Goal: Information Seeking & Learning: Learn about a topic

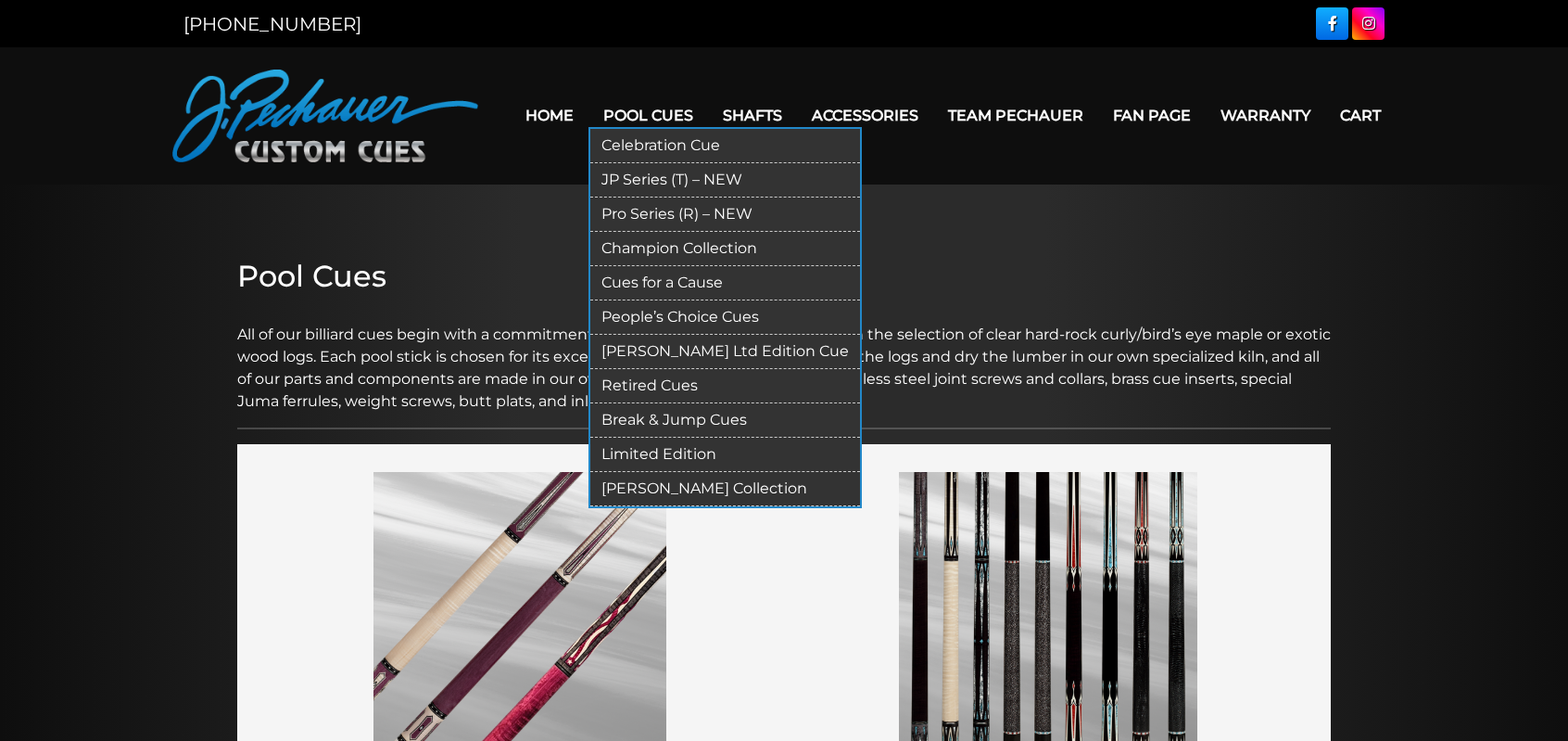
click at [688, 453] on link "Limited Edition" at bounding box center [726, 455] width 270 height 35
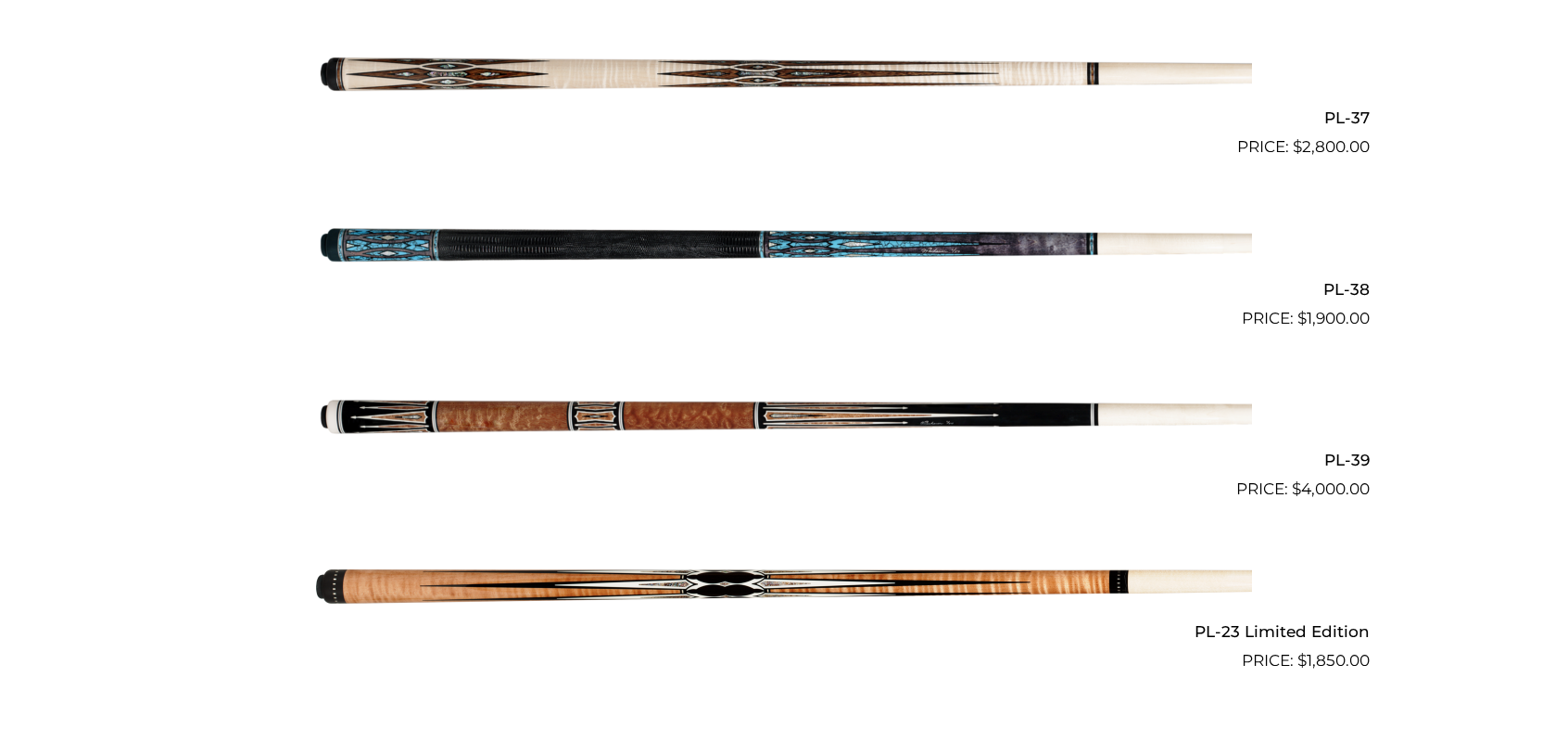
scroll to position [2033, 0]
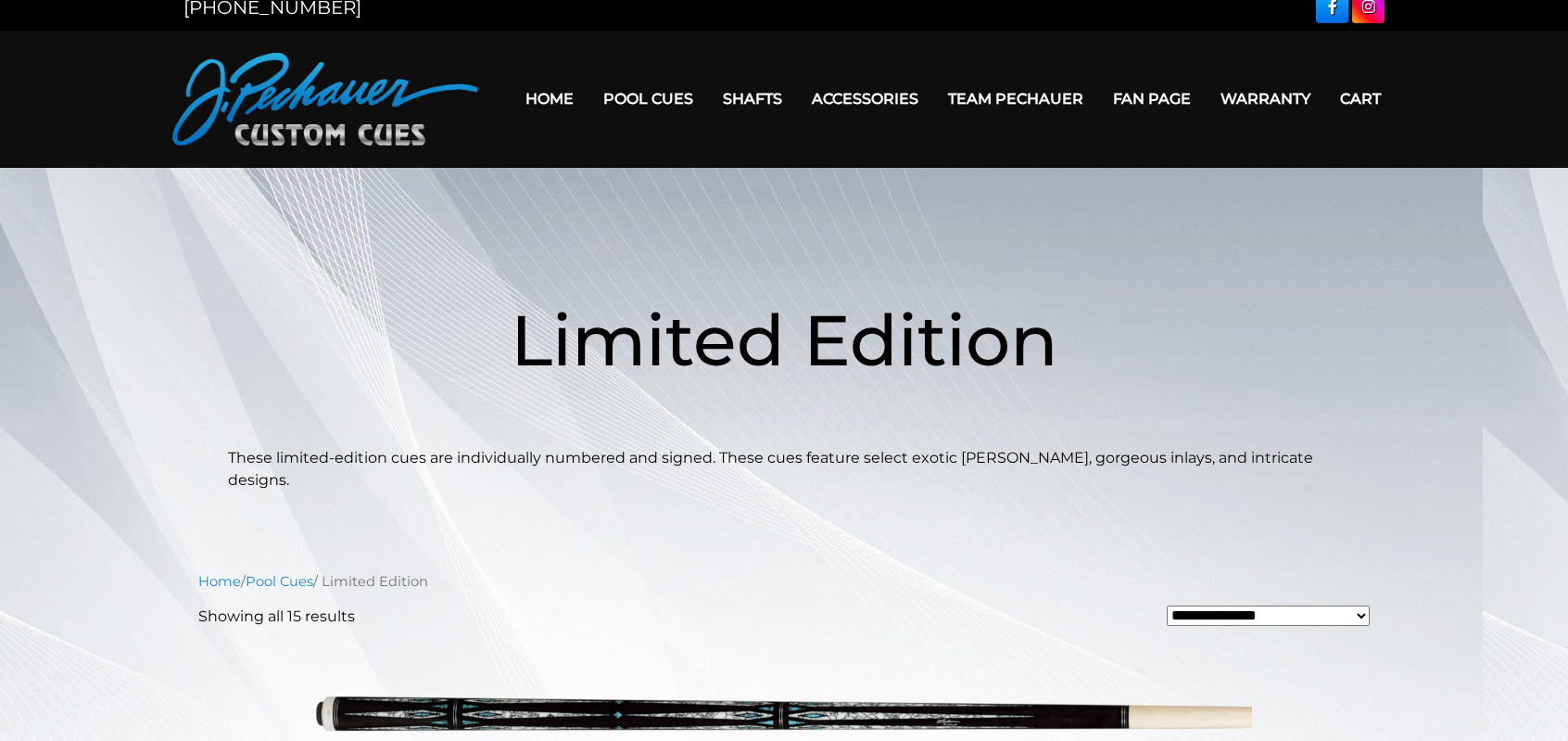
scroll to position [17, 0]
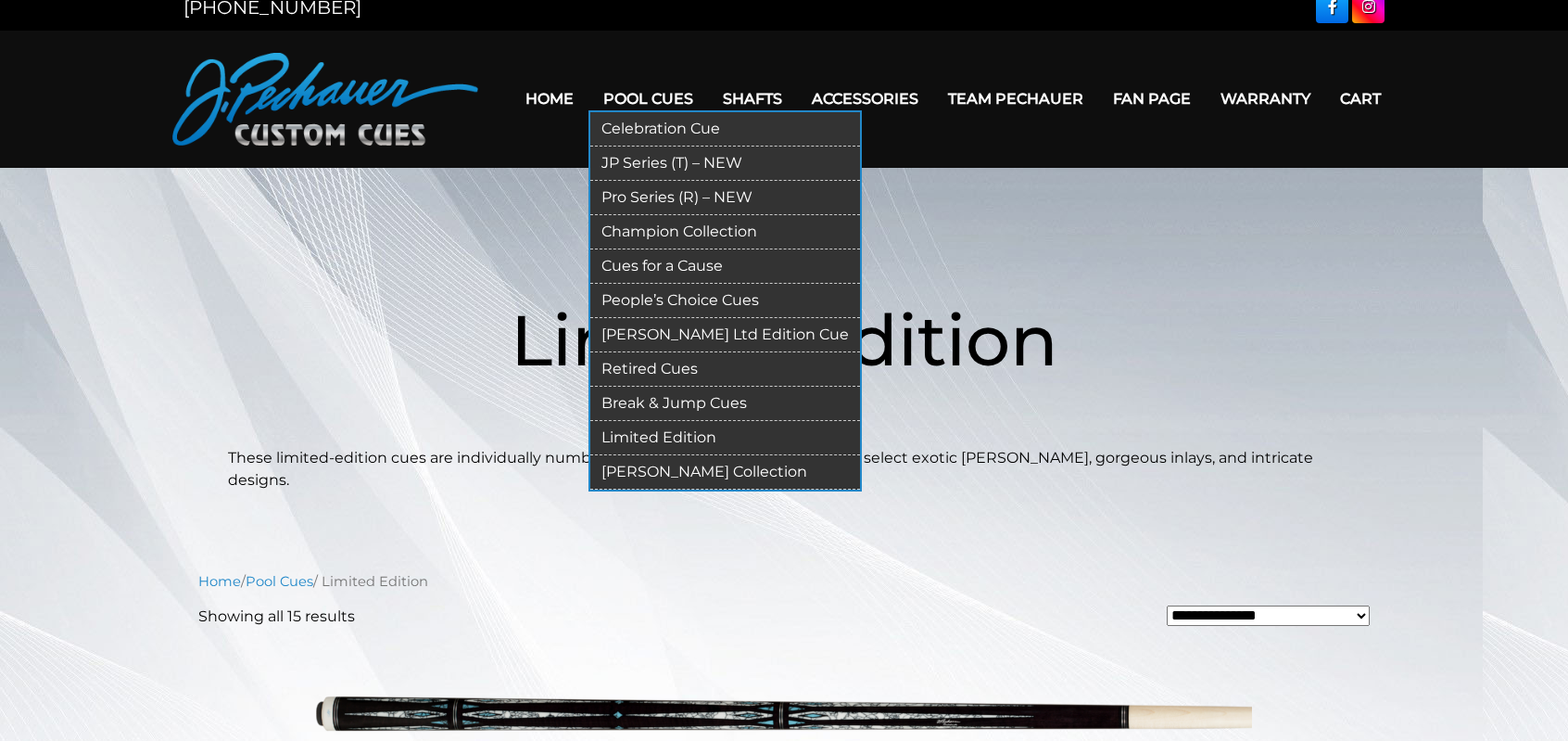
click at [727, 230] on link "Champion Collection" at bounding box center [726, 232] width 270 height 35
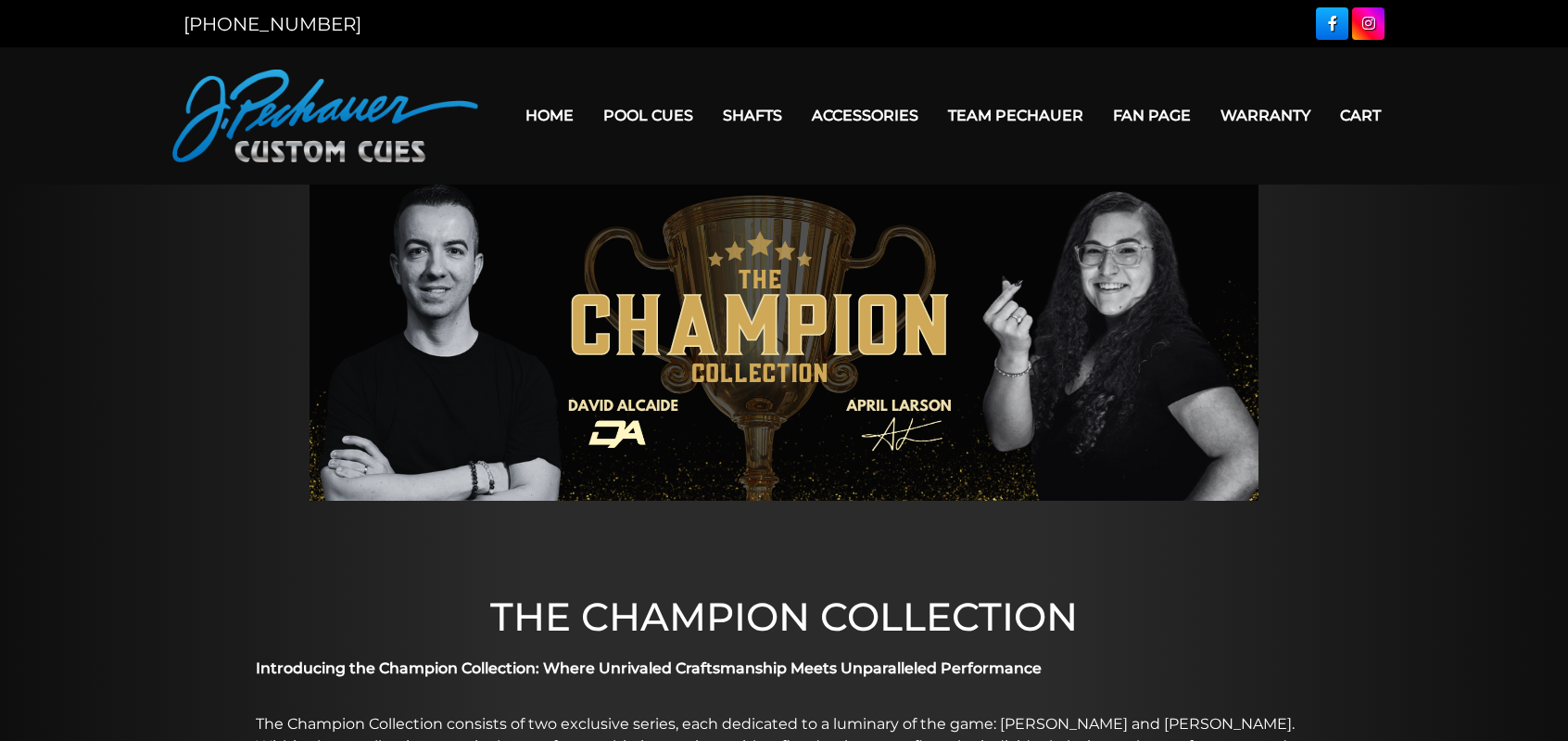
click at [1485, 368] on div at bounding box center [784, 343] width 1568 height 316
click at [1457, 411] on div at bounding box center [784, 343] width 1568 height 316
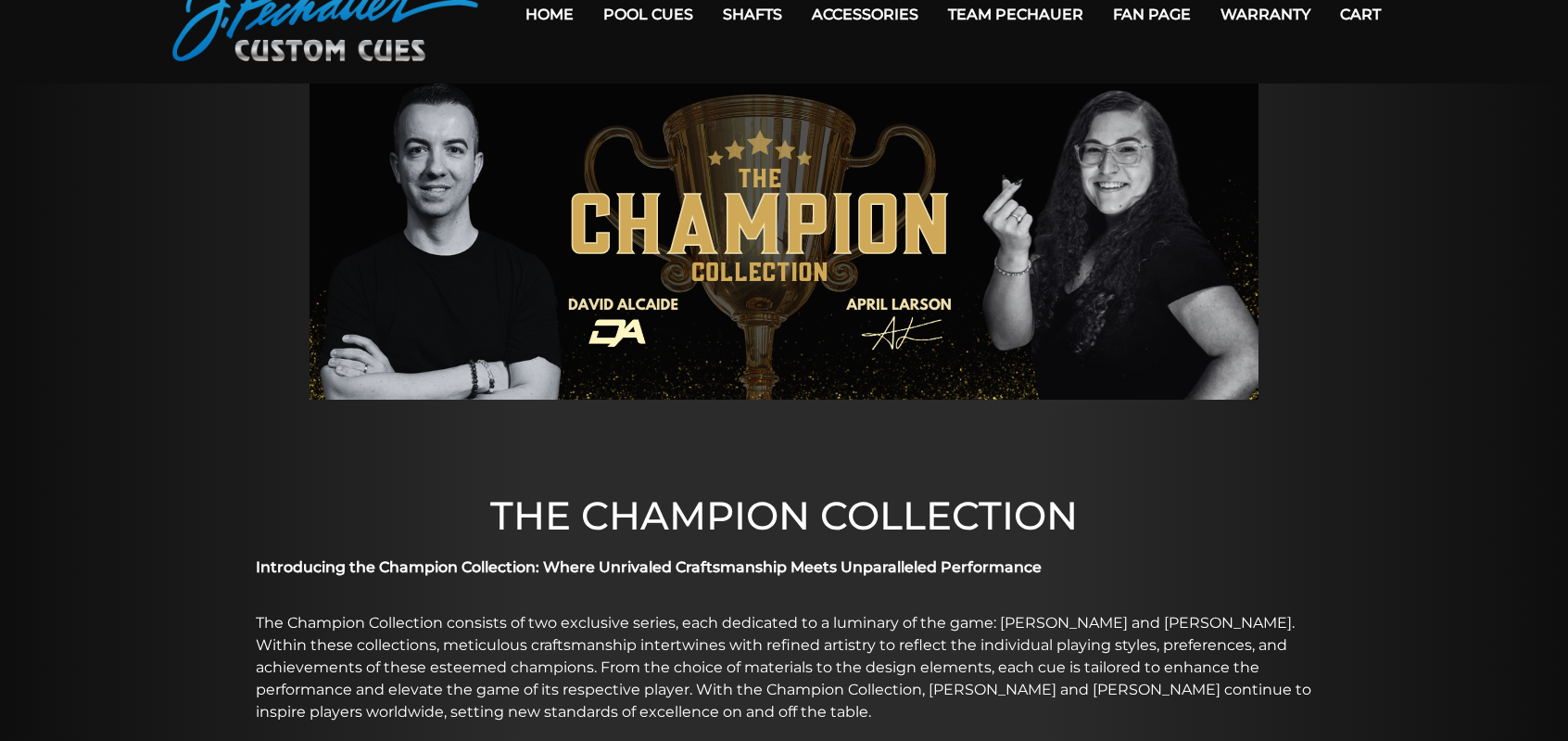
scroll to position [89, 0]
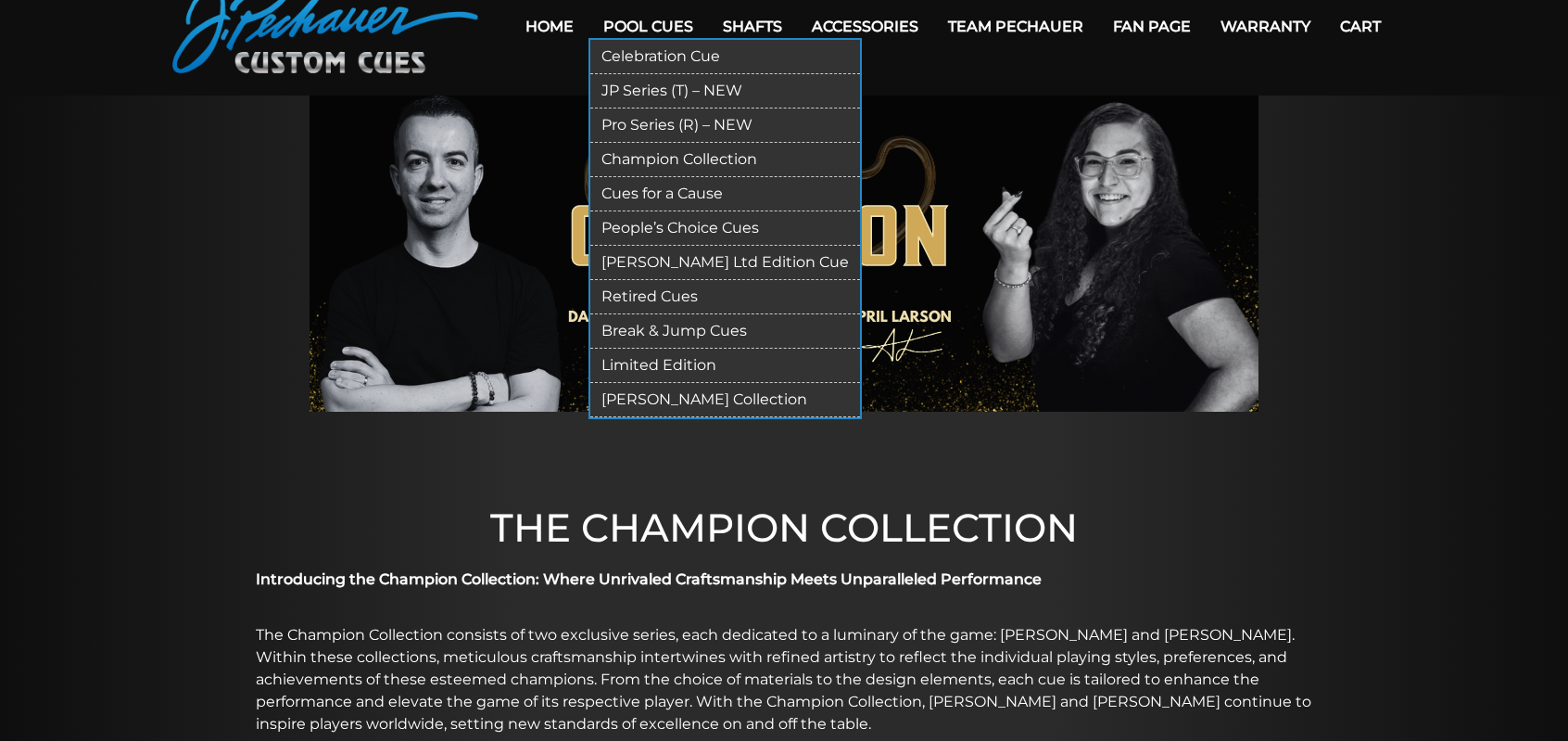
drag, startPoint x: 667, startPoint y: 225, endPoint x: 646, endPoint y: 226, distance: 21.0
click at [646, 226] on link "People’s Choice Cues" at bounding box center [726, 228] width 270 height 35
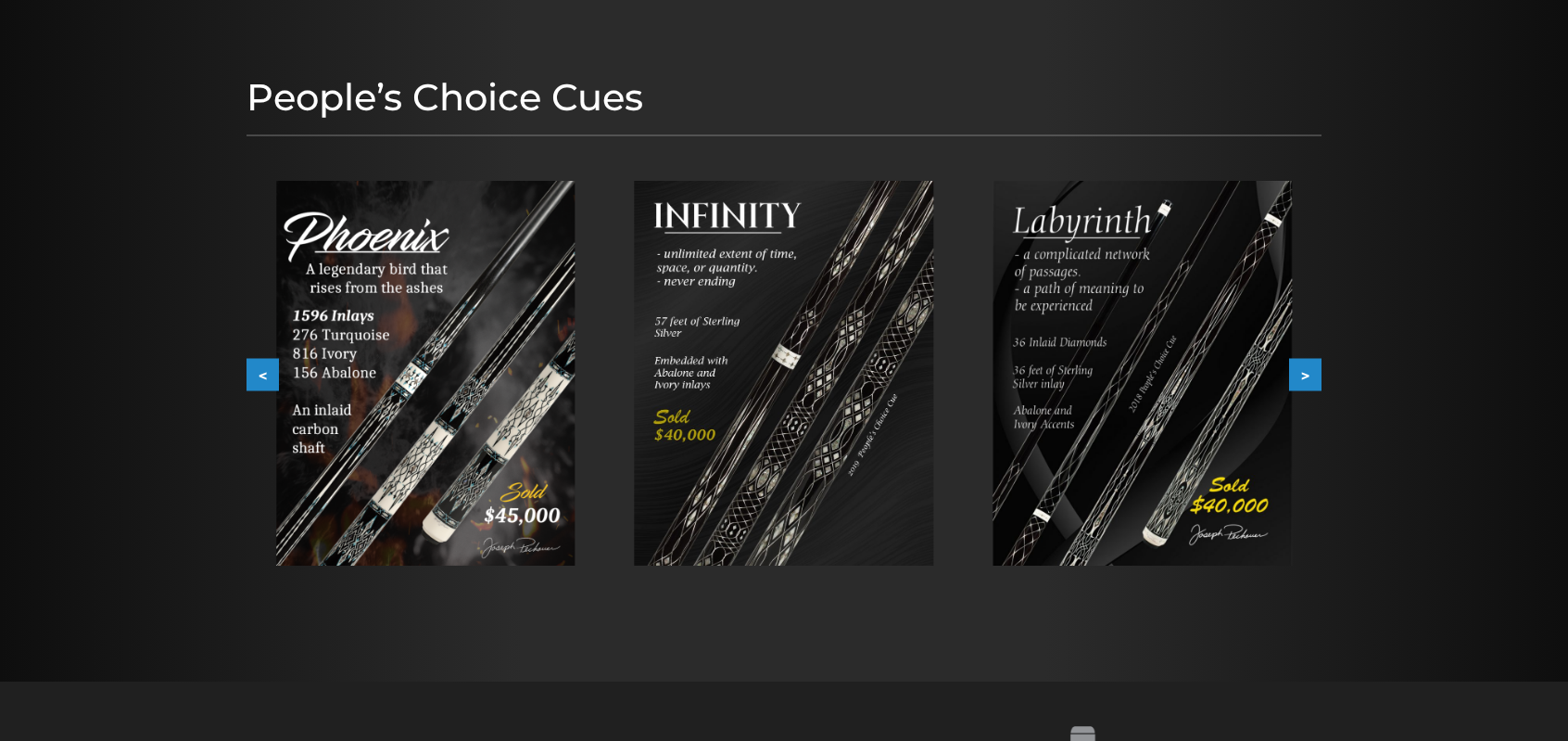
scroll to position [152, 0]
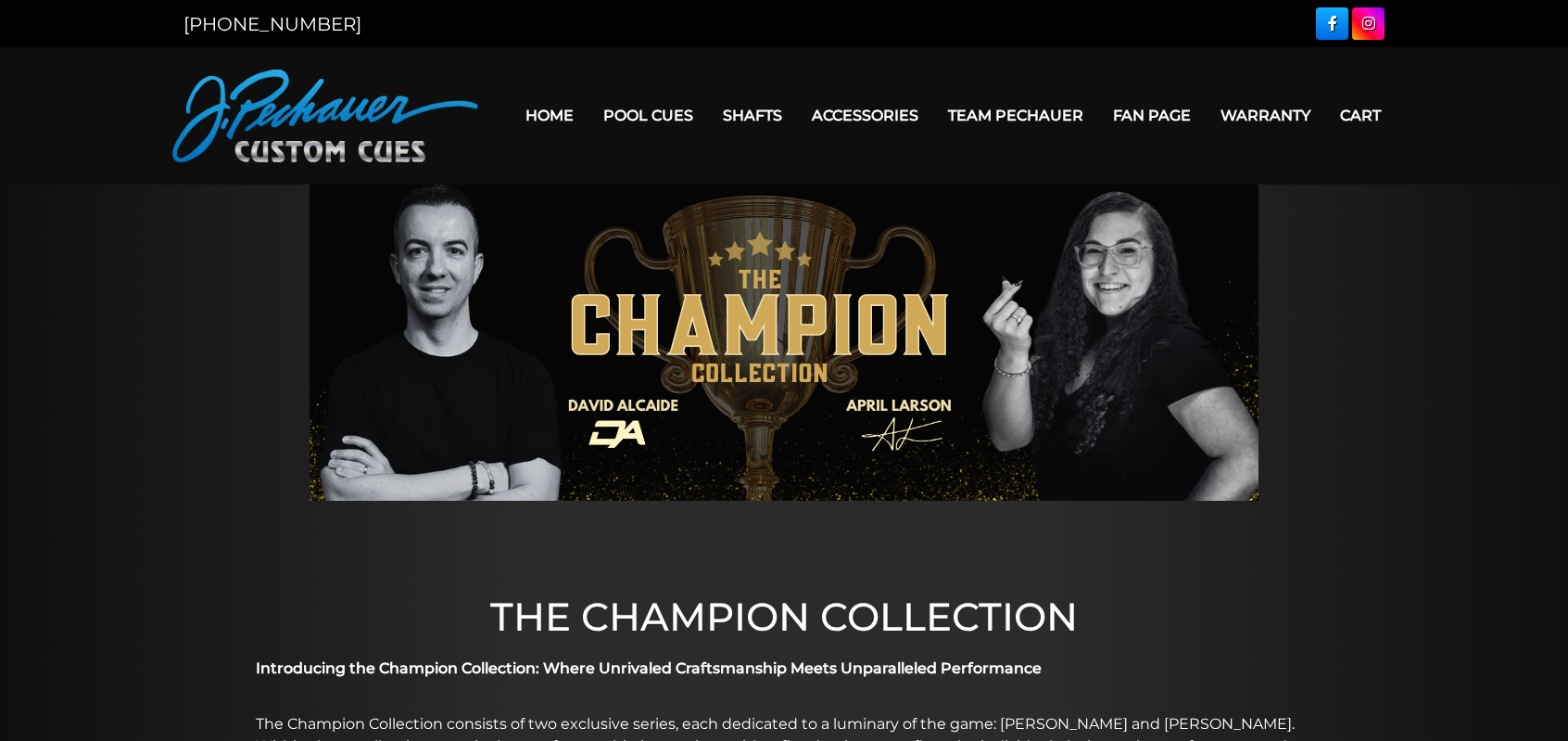
scroll to position [89, 0]
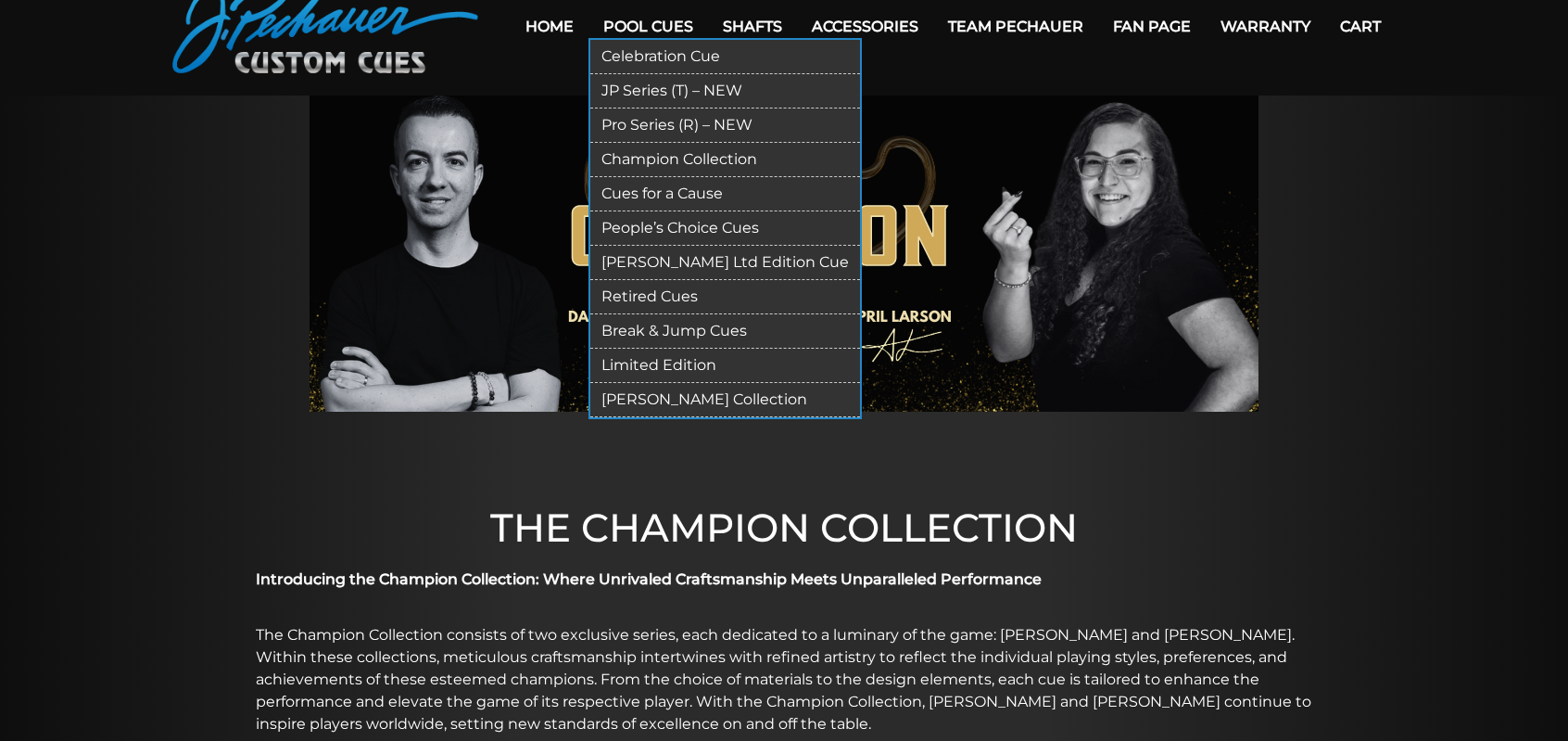
click at [695, 397] on link "[PERSON_NAME] Collection" at bounding box center [726, 400] width 270 height 35
click at [695, 121] on link "Pro Series (R) – NEW" at bounding box center [726, 125] width 270 height 35
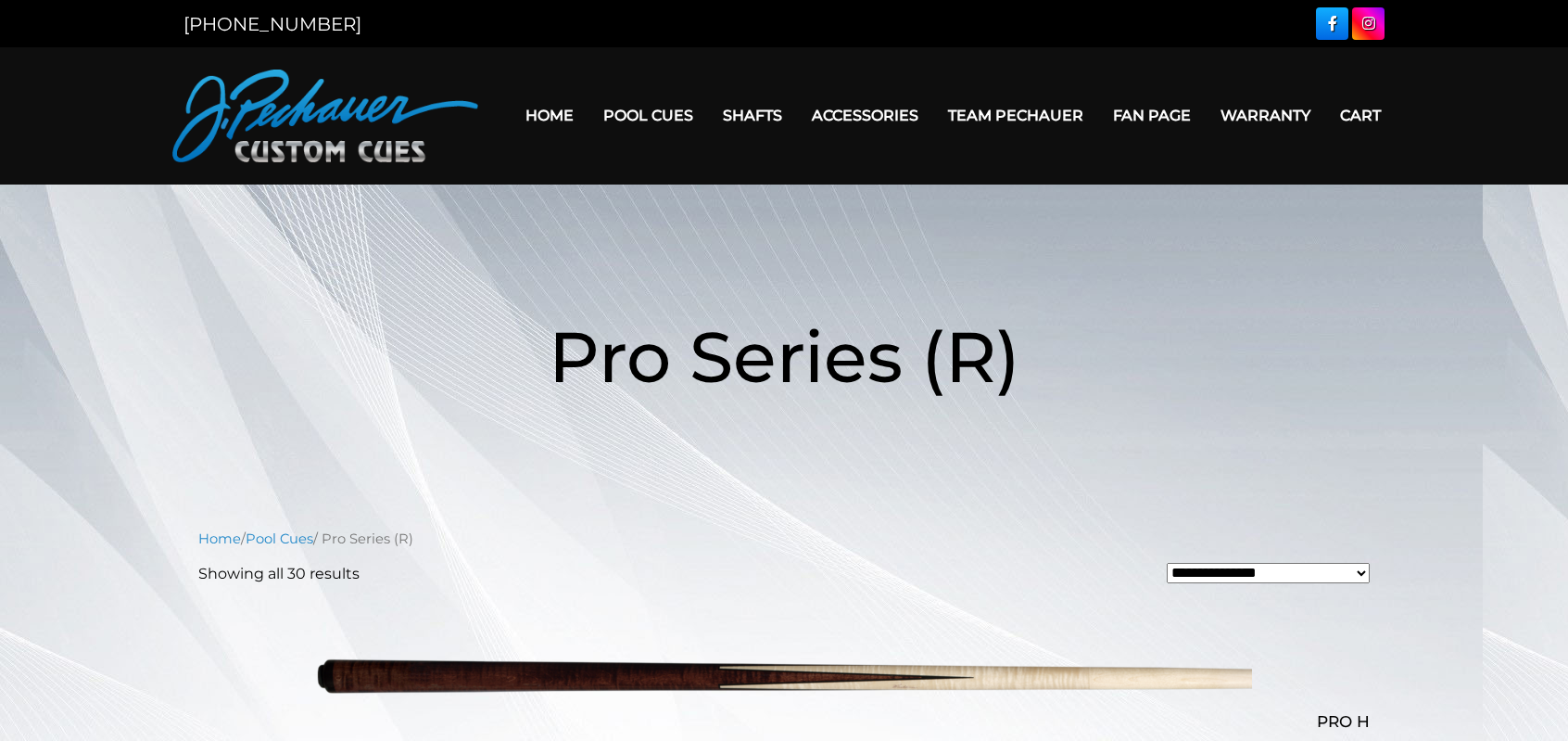
click at [1211, 304] on h1 "Pro Series (R)" at bounding box center [784, 357] width 1112 height 215
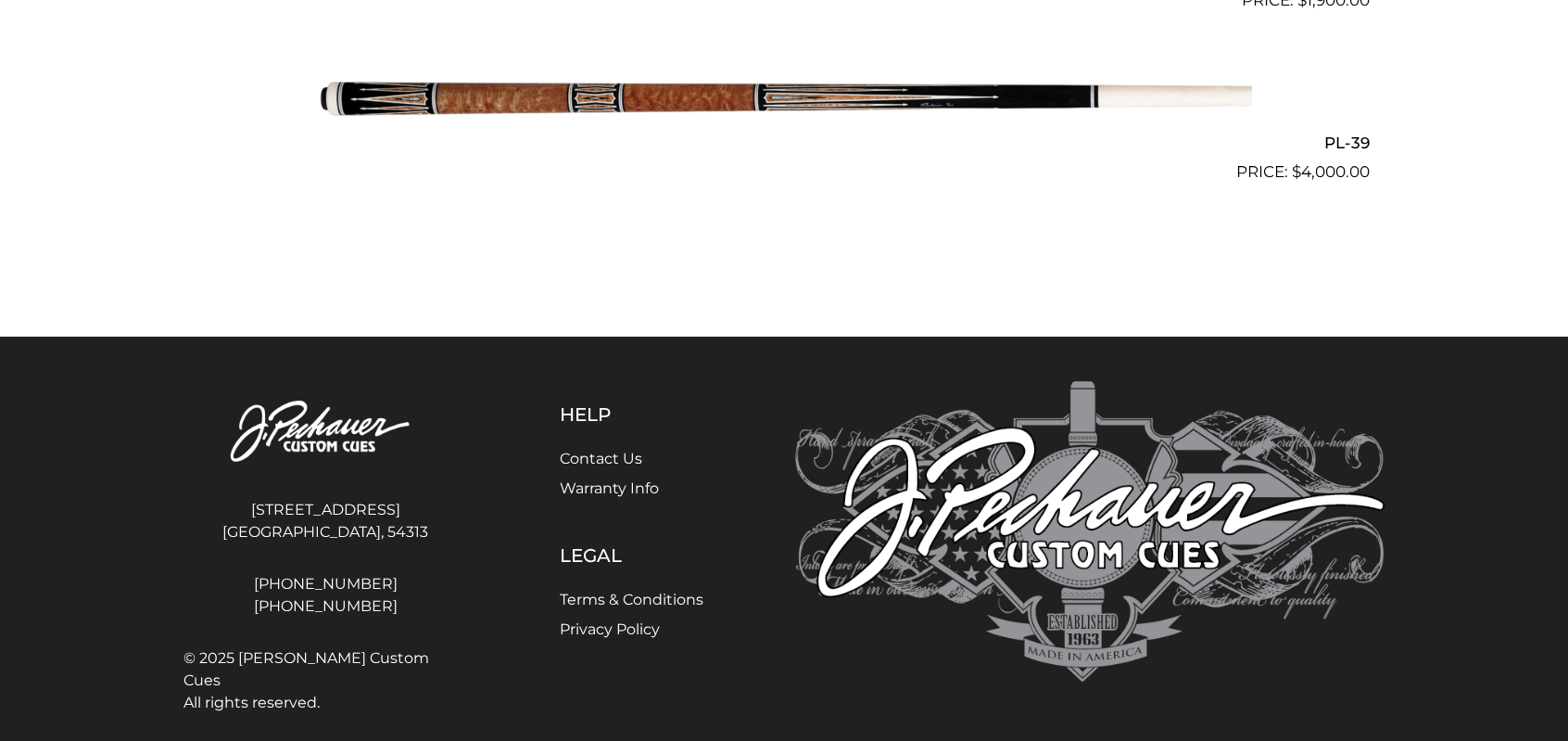
scroll to position [5555, 0]
